Goal: Task Accomplishment & Management: Manage account settings

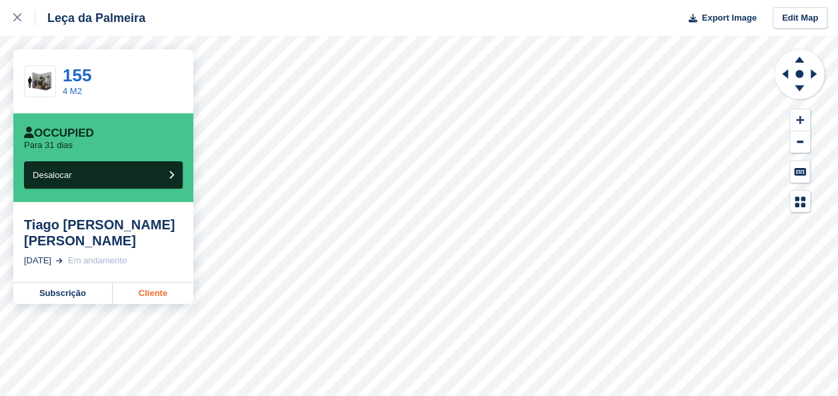
click at [157, 283] on link "Cliente" at bounding box center [153, 293] width 81 height 21
click at [20, 11] on div at bounding box center [24, 18] width 22 height 16
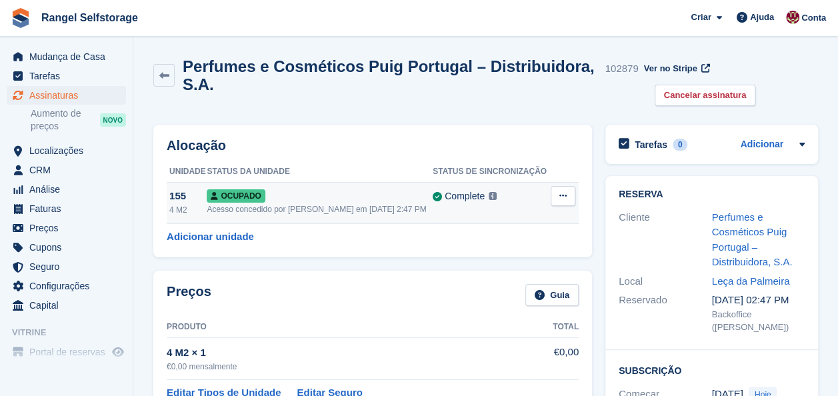
click at [311, 209] on div "Acesso concedido por [PERSON_NAME] em [DATE] 2:47 PM" at bounding box center [320, 209] width 226 height 12
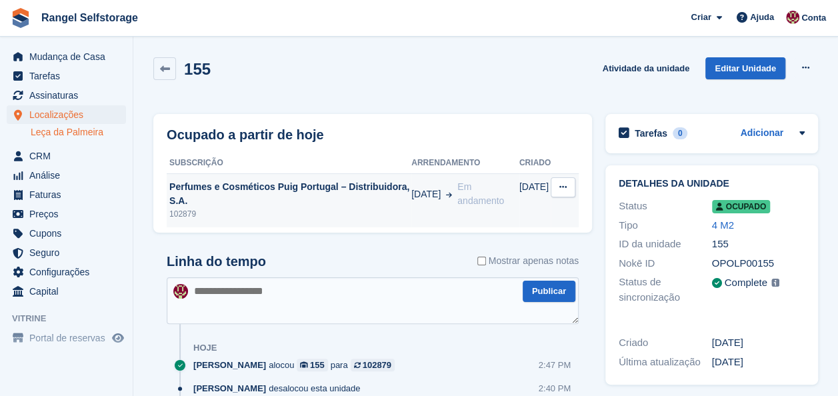
click at [565, 189] on icon at bounding box center [562, 187] width 7 height 9
click at [367, 212] on div "102879" at bounding box center [289, 214] width 245 height 12
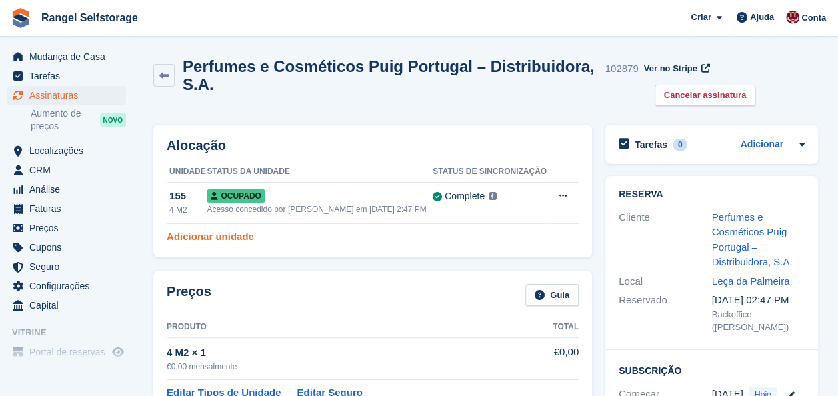
click at [235, 234] on link "Adicionar unidade" at bounding box center [210, 236] width 87 height 15
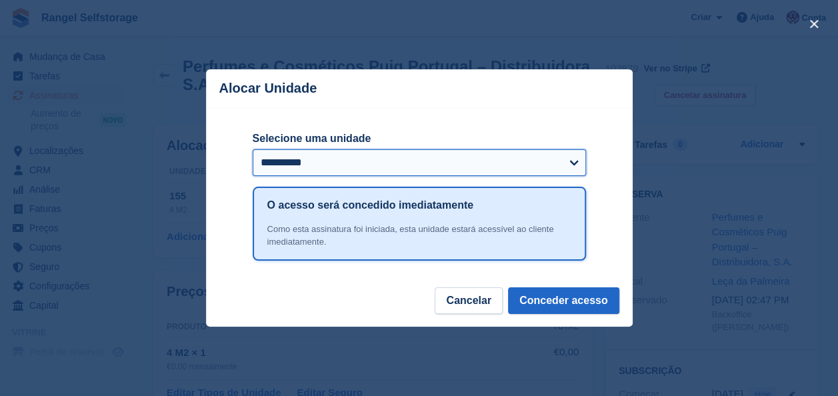
click at [349, 164] on select "**********" at bounding box center [419, 162] width 333 height 27
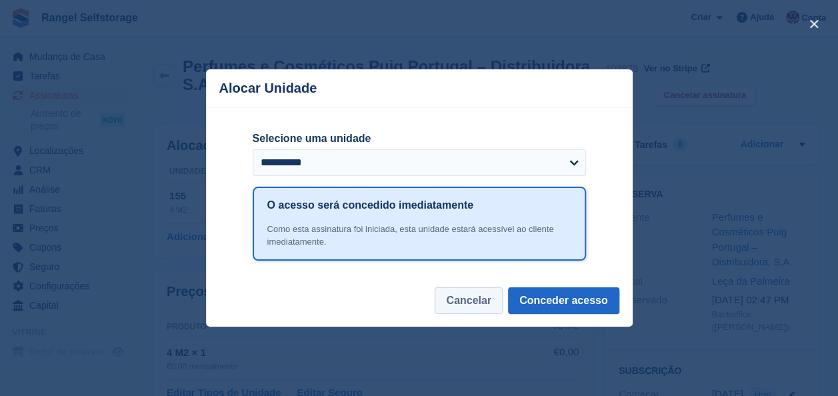
click at [474, 300] on button "Cancelar" at bounding box center [469, 300] width 68 height 27
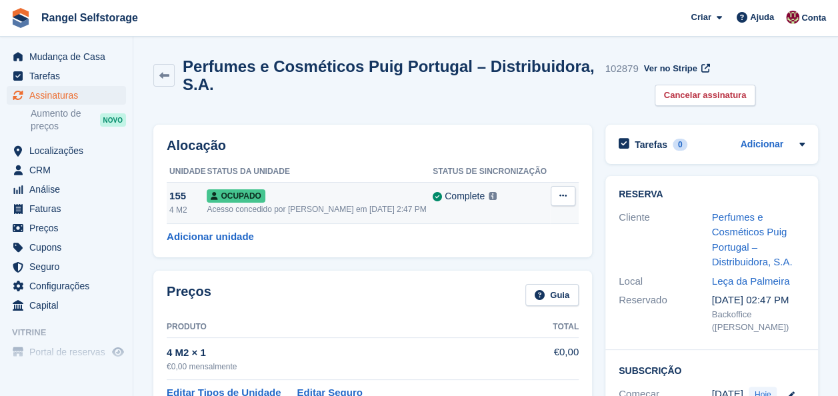
click at [563, 193] on icon at bounding box center [562, 195] width 7 height 9
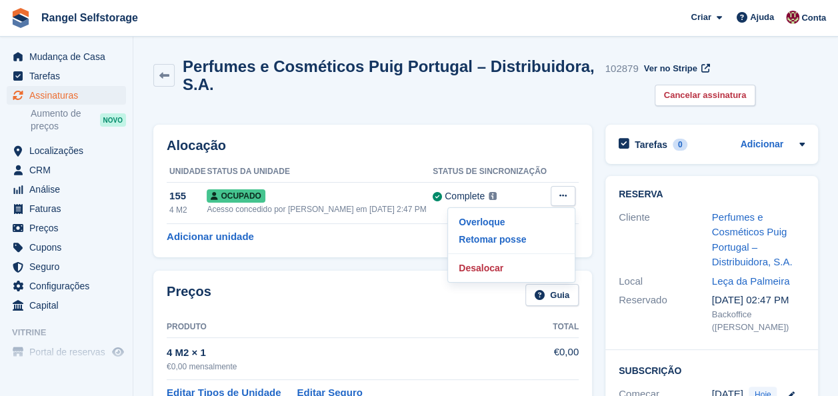
click at [547, 83] on h2 "Perfumes e Cosméticos Puig Portugal – Distribuidora, S.A." at bounding box center [391, 75] width 417 height 36
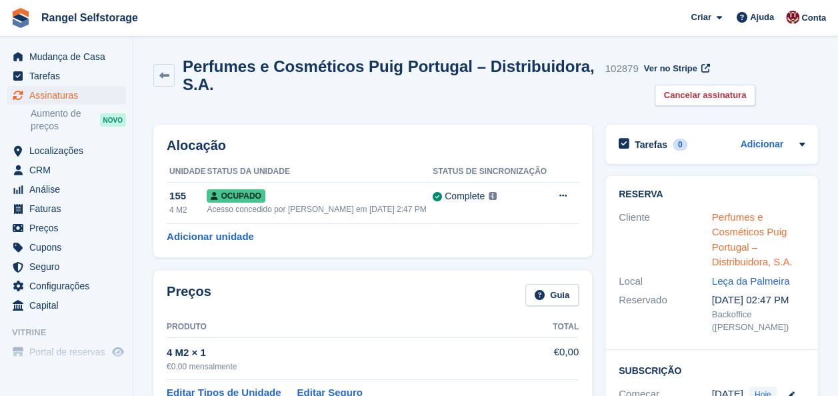
click at [739, 219] on link "Perfumes e Cosméticos Puig Portugal – Distribuidora, S.A." at bounding box center [752, 239] width 81 height 57
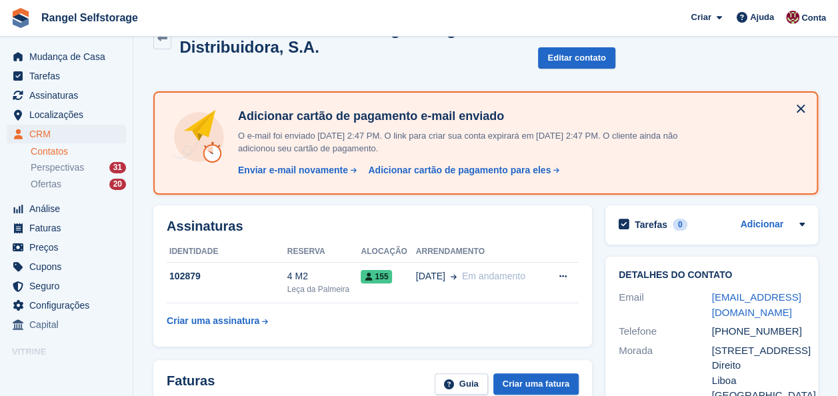
scroll to position [67, 0]
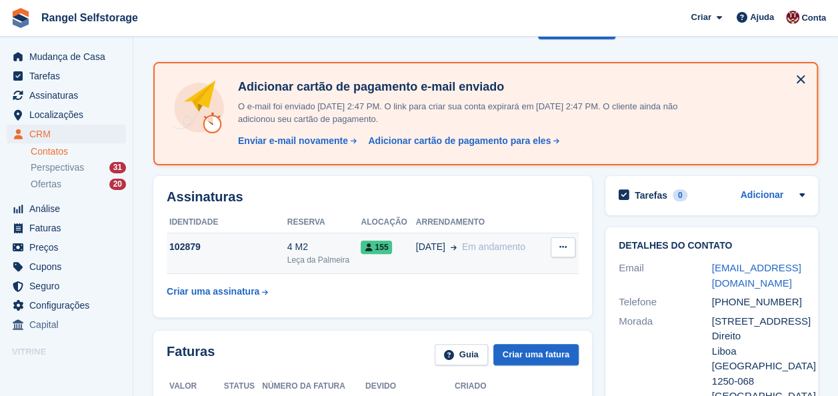
click at [483, 244] on span "Em andamento" at bounding box center [493, 246] width 63 height 11
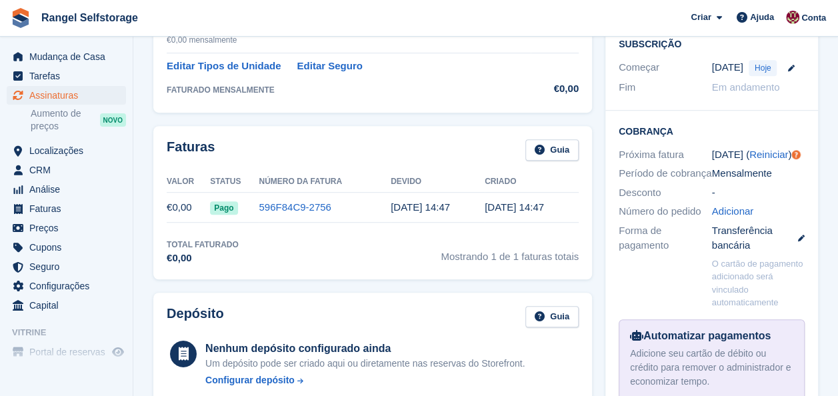
scroll to position [279, 0]
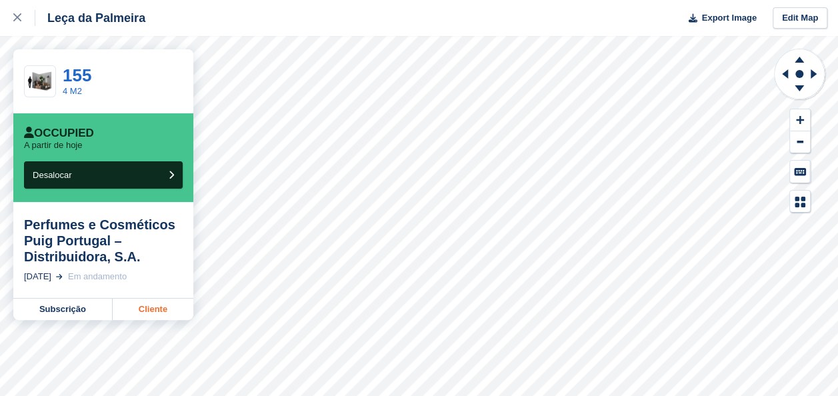
click at [161, 309] on link "Cliente" at bounding box center [153, 309] width 81 height 21
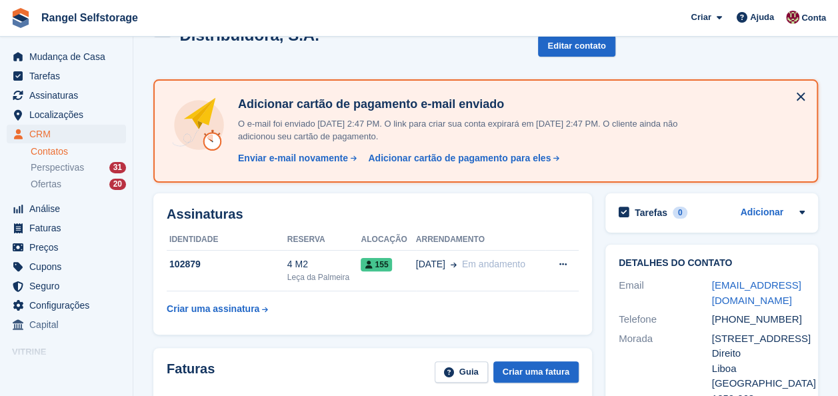
scroll to position [67, 0]
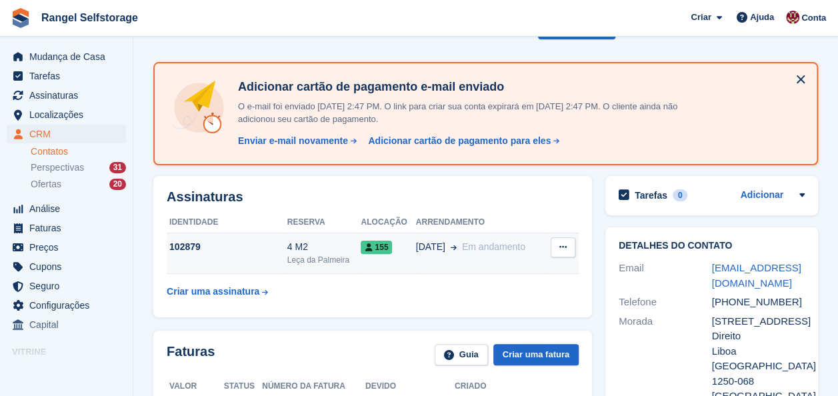
click at [373, 247] on span "155" at bounding box center [376, 247] width 31 height 13
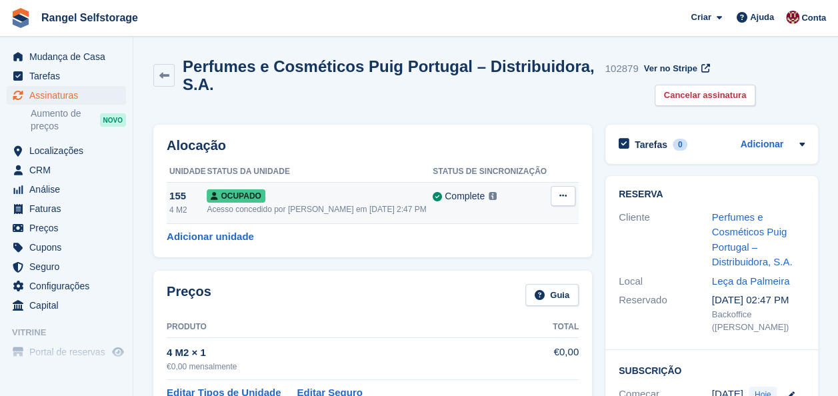
click at [557, 195] on button at bounding box center [563, 196] width 25 height 20
click at [479, 269] on p "Desalocar" at bounding box center [511, 267] width 116 height 17
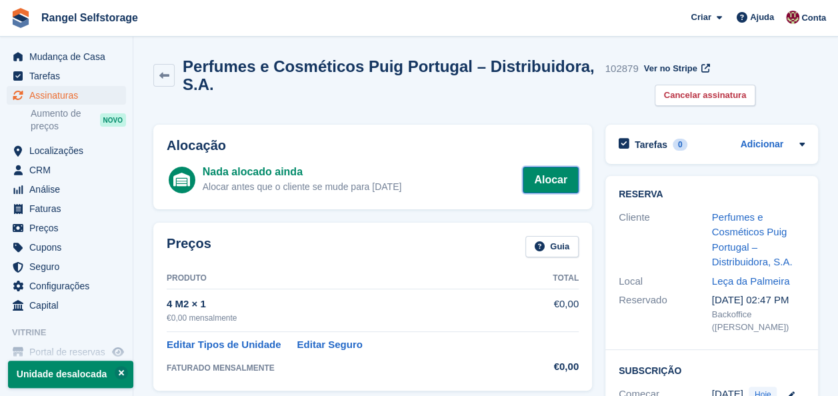
click at [564, 182] on link "Alocar" at bounding box center [551, 180] width 56 height 27
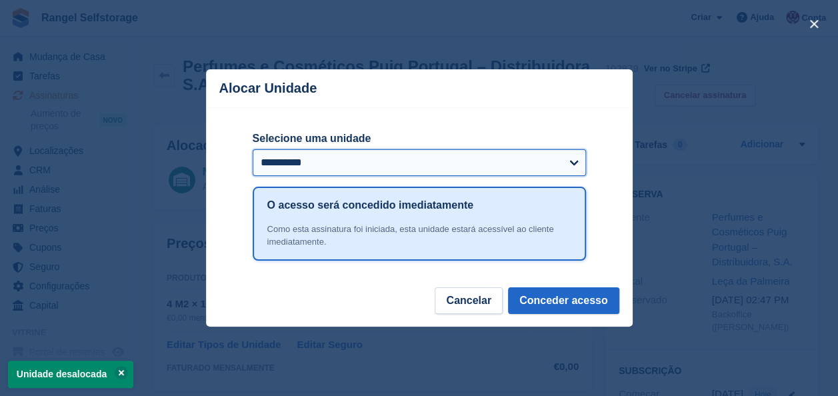
click at [370, 158] on select "**********" at bounding box center [419, 162] width 333 height 27
select select "*****"
click at [253, 150] on select "**********" at bounding box center [419, 162] width 333 height 27
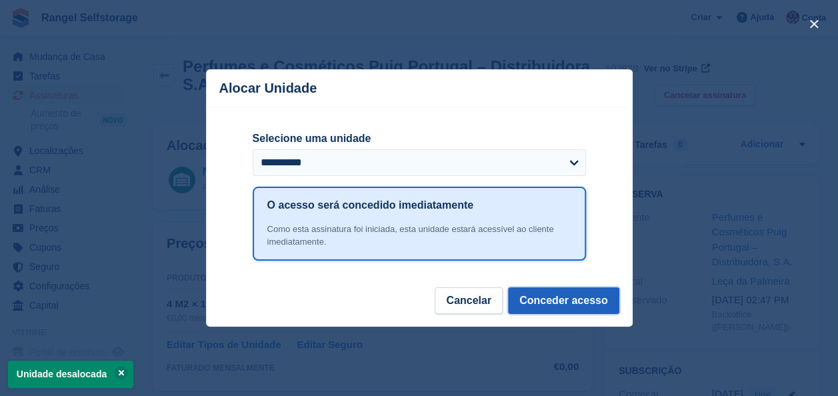
click at [552, 305] on button "Conceder acesso" at bounding box center [563, 300] width 111 height 27
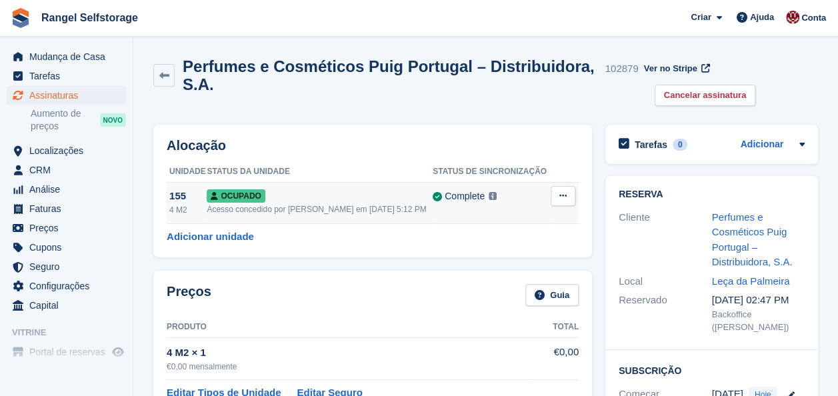
click at [557, 195] on button at bounding box center [563, 196] width 25 height 20
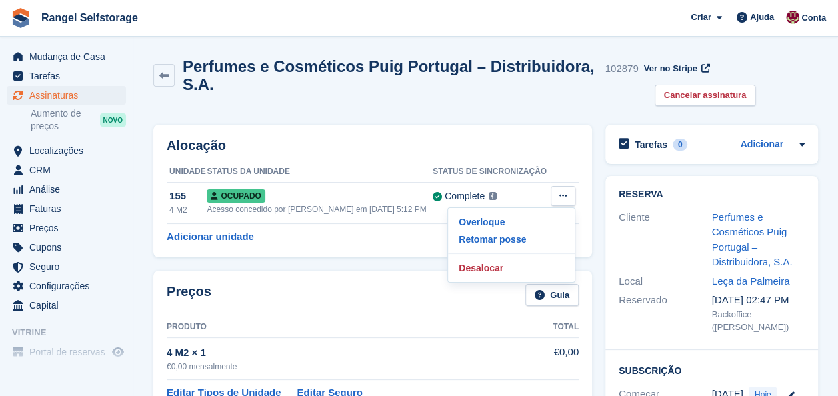
click at [434, 111] on div "Perfumes e Cosméticos Puig Portugal – Distribuidora, S.A. 102879 Ver no Stripe …" at bounding box center [486, 84] width 678 height 67
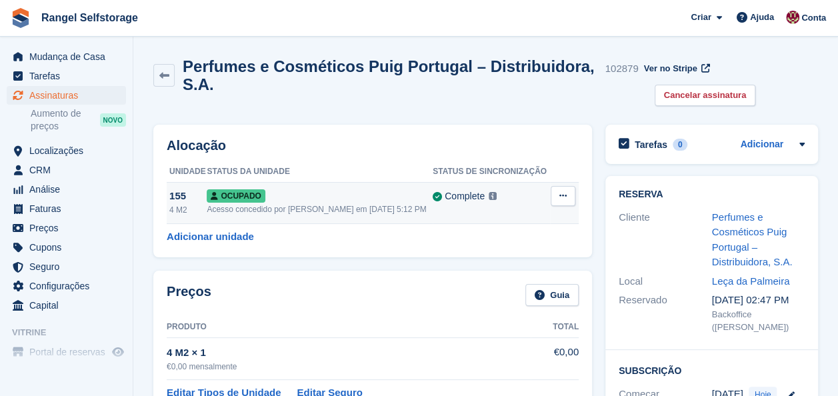
click at [337, 201] on div "Ocupado" at bounding box center [320, 196] width 226 height 14
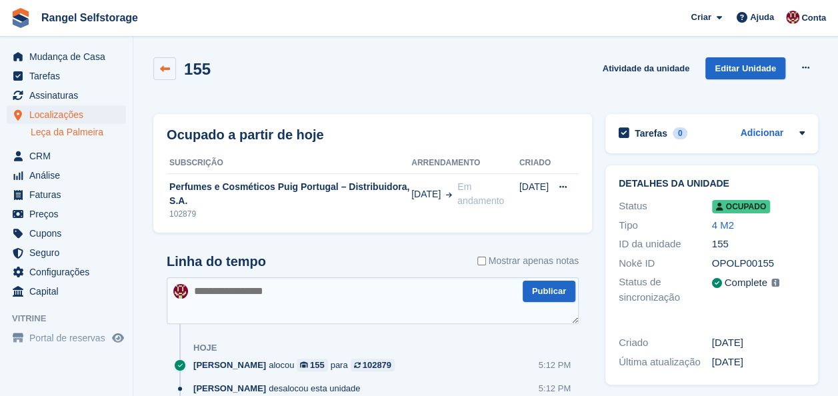
click at [166, 71] on icon at bounding box center [165, 69] width 10 height 10
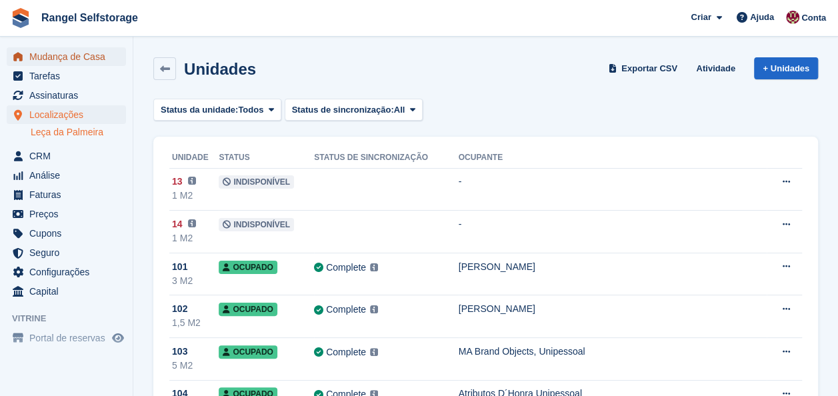
click at [67, 57] on span "Mudança de Casa" at bounding box center [69, 56] width 80 height 19
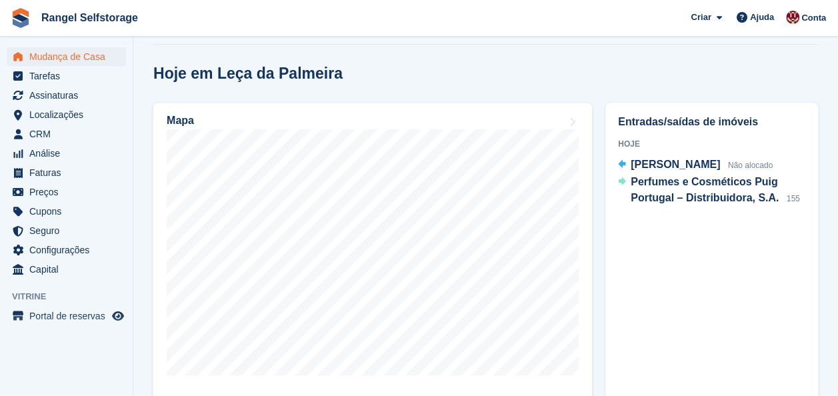
scroll to position [400, 0]
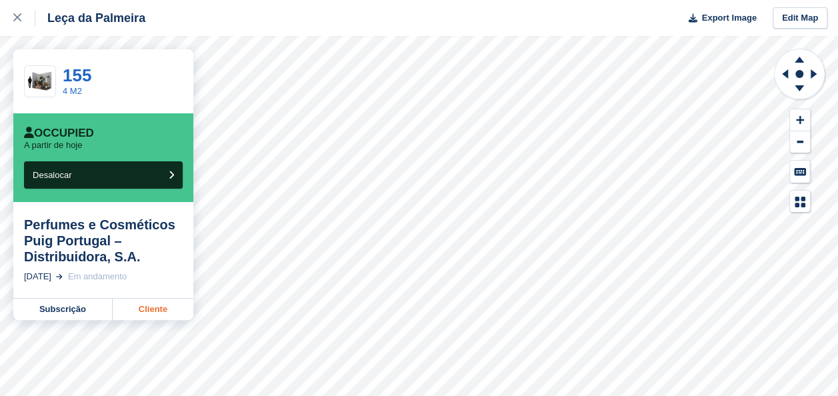
click at [144, 313] on link "Cliente" at bounding box center [153, 309] width 81 height 21
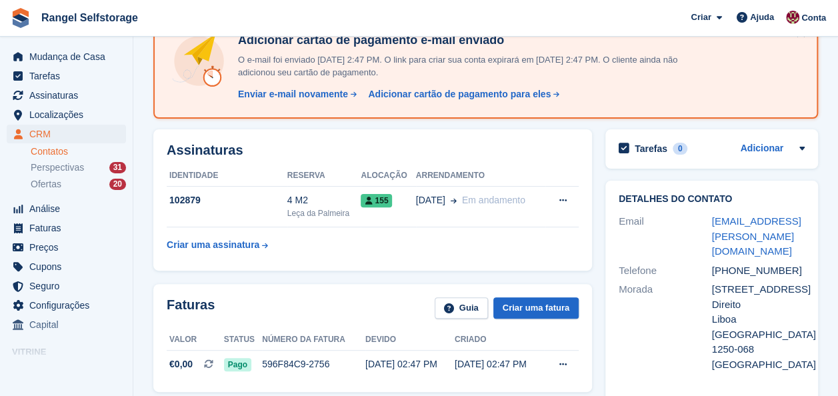
scroll to position [133, 0]
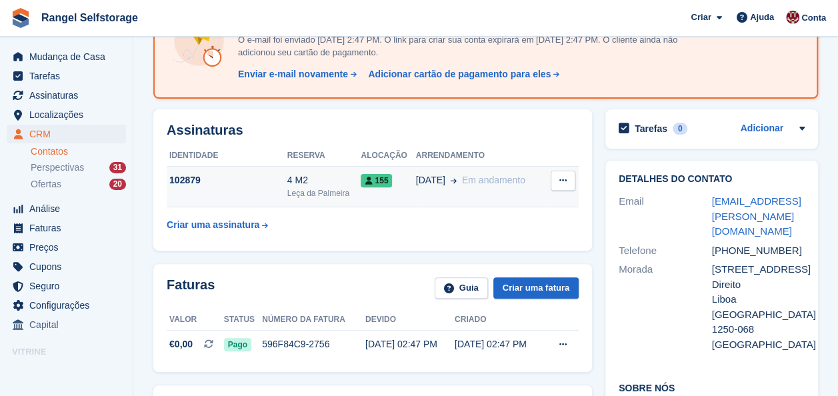
click at [568, 182] on button at bounding box center [563, 181] width 25 height 20
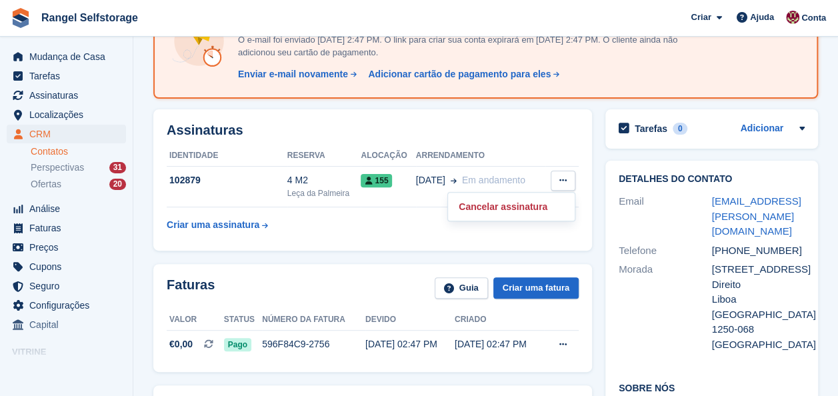
click at [385, 217] on table "Identidade Reserva Alocação Arrendamento 102879 4 M2 [PERSON_NAME] 155 [DATE] E…" at bounding box center [373, 191] width 412 height 92
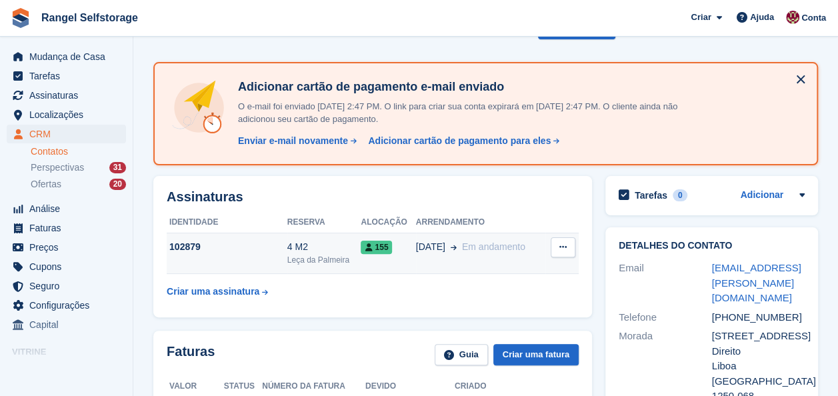
scroll to position [0, 0]
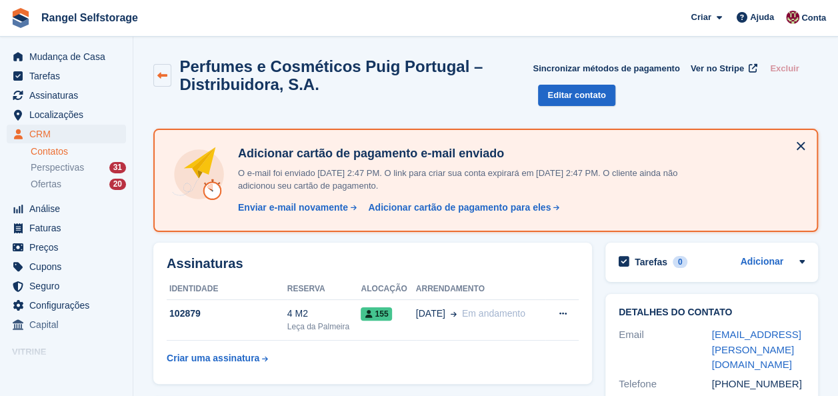
click at [167, 73] on icon at bounding box center [162, 76] width 10 height 10
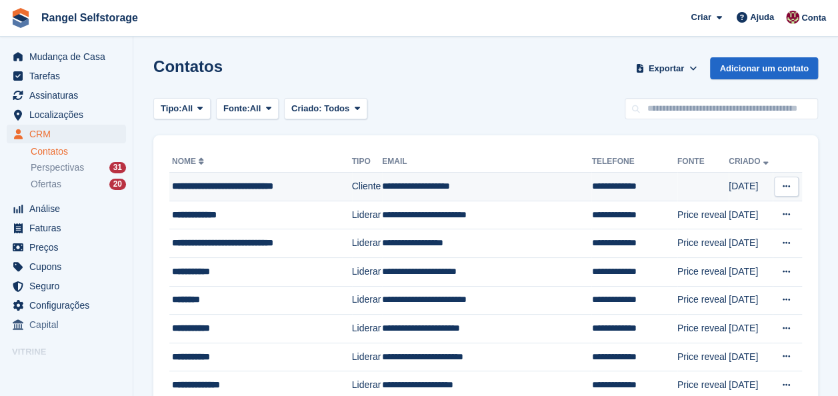
click at [781, 177] on button at bounding box center [786, 187] width 25 height 20
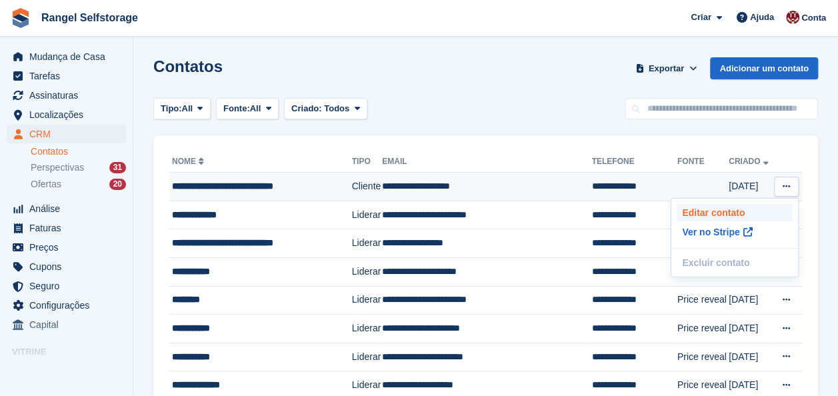
click at [729, 205] on p "Editar contato" at bounding box center [735, 212] width 116 height 17
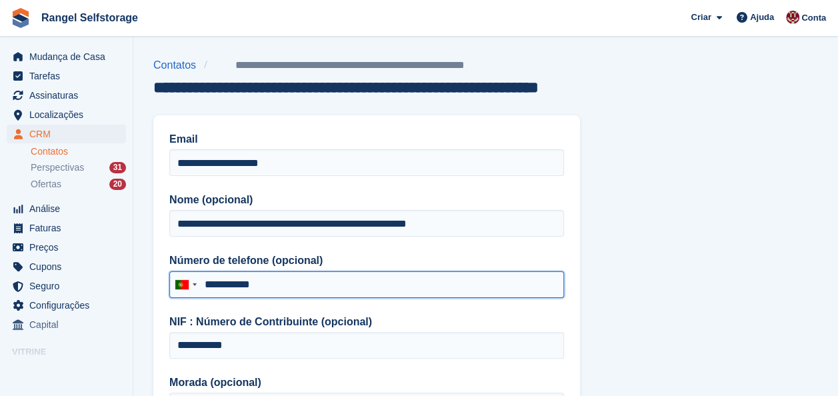
click at [229, 287] on input "**********" at bounding box center [366, 284] width 395 height 27
click at [229, 285] on input "**********" at bounding box center [366, 284] width 395 height 27
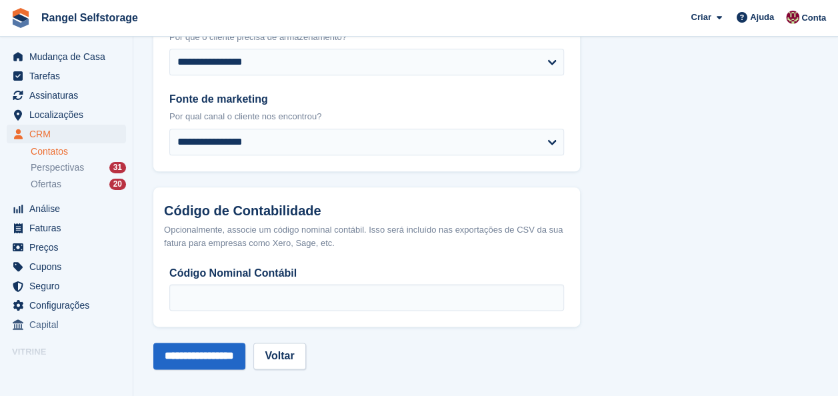
scroll to position [739, 0]
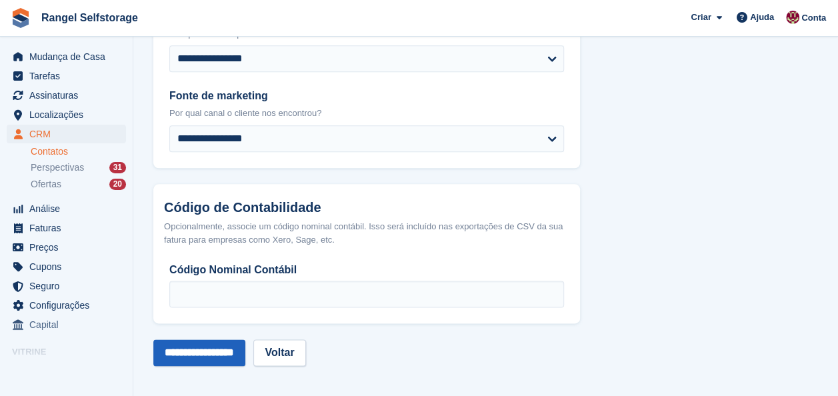
type input "**********"
click at [225, 355] on input "**********" at bounding box center [199, 352] width 92 height 27
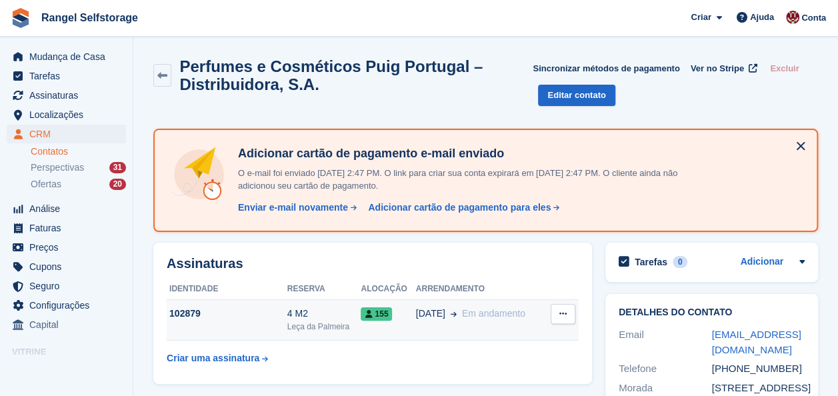
click at [324, 316] on div "4 M2" at bounding box center [324, 314] width 74 height 14
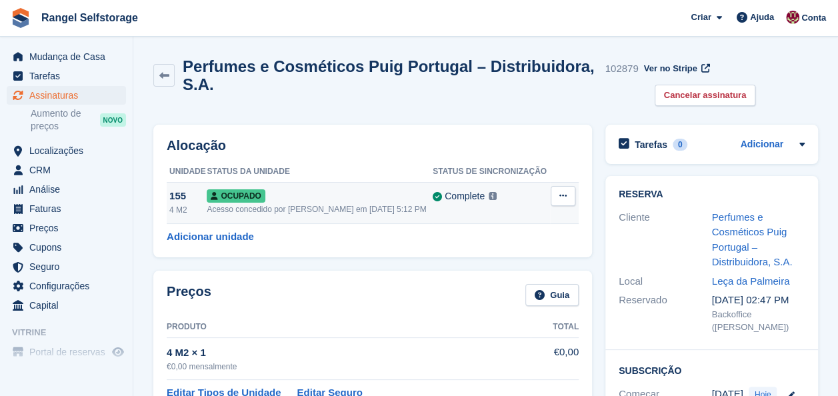
click at [555, 192] on button at bounding box center [563, 196] width 25 height 20
click at [503, 271] on p "Desalocar" at bounding box center [511, 267] width 116 height 17
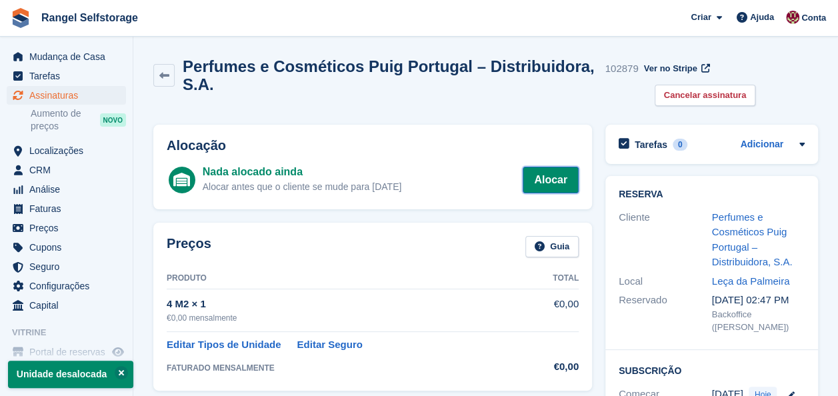
click at [547, 180] on link "Alocar" at bounding box center [551, 180] width 56 height 27
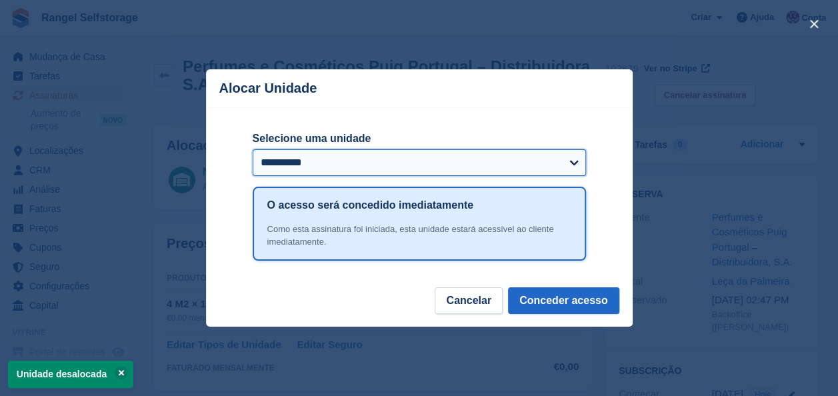
click at [428, 163] on select "**********" at bounding box center [419, 162] width 333 height 27
select select "*****"
click at [253, 150] on select "**********" at bounding box center [419, 162] width 333 height 27
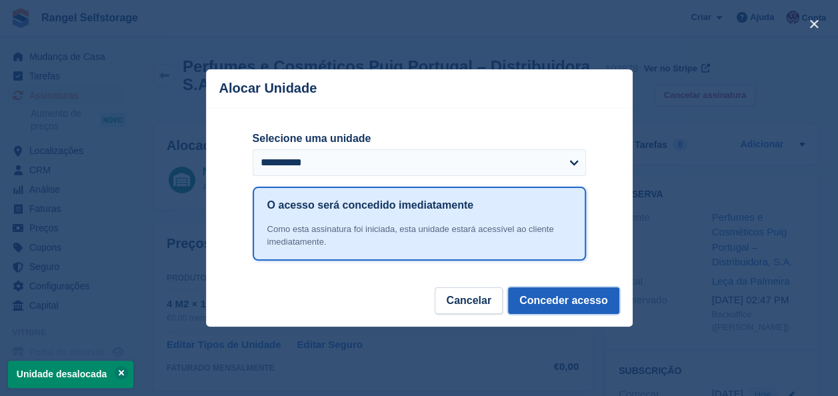
click at [555, 301] on button "Conceder acesso" at bounding box center [563, 300] width 111 height 27
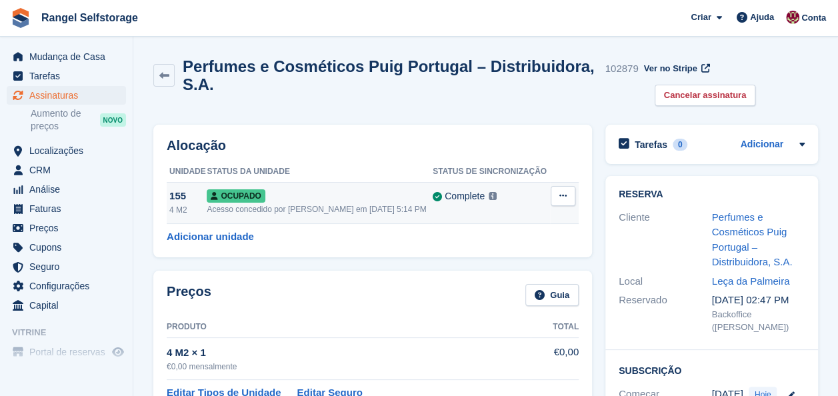
click at [331, 208] on div "Acesso concedido por Diana Moreira em 21st Aug, 5:14 PM" at bounding box center [320, 209] width 226 height 12
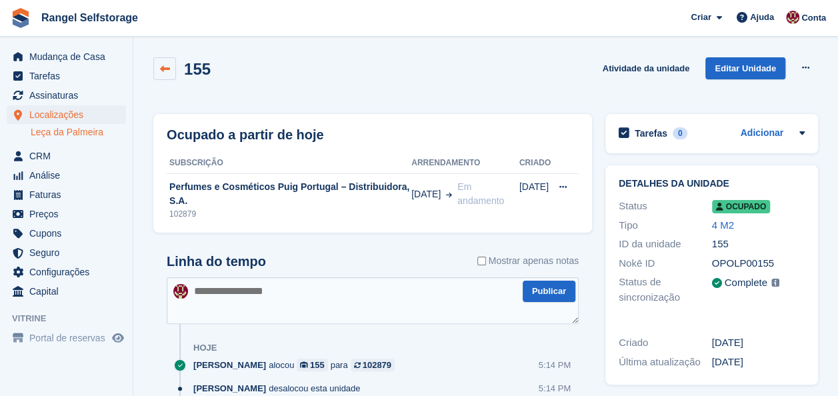
click at [169, 69] on icon at bounding box center [165, 69] width 10 height 10
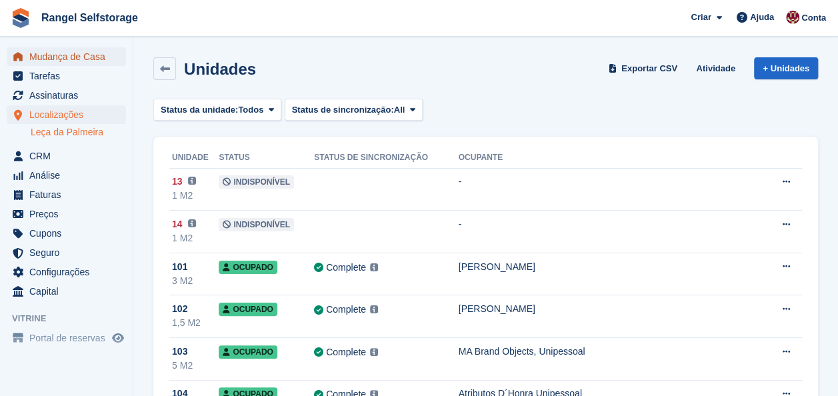
click at [53, 56] on span "Mudança de Casa" at bounding box center [69, 56] width 80 height 19
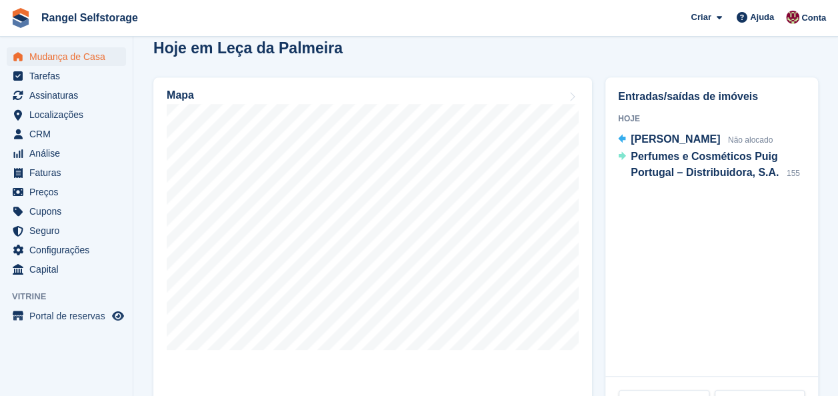
scroll to position [467, 0]
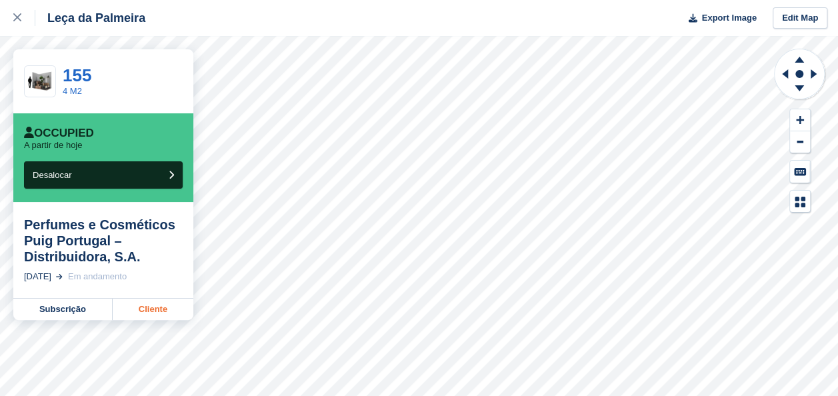
click at [128, 312] on link "Cliente" at bounding box center [153, 309] width 81 height 21
